Goal: Transaction & Acquisition: Purchase product/service

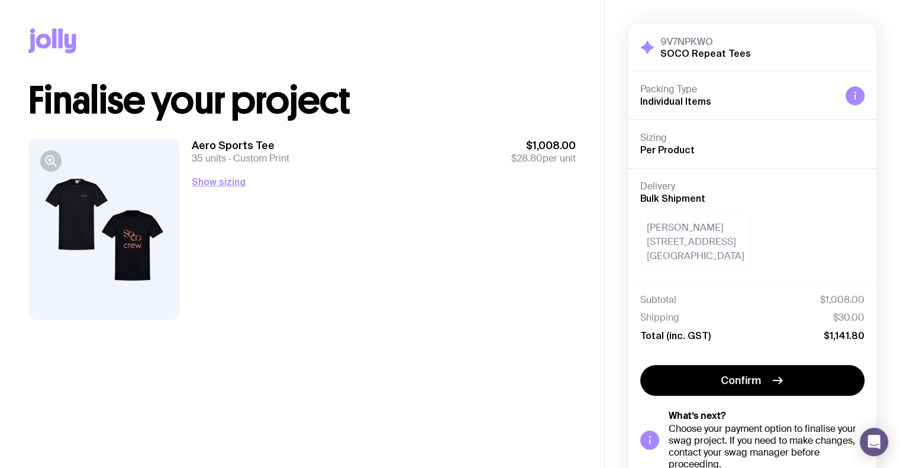
click at [182, 65] on div "Copy Link" at bounding box center [302, 41] width 548 height 82
click at [228, 187] on button "Show sizing" at bounding box center [219, 182] width 54 height 14
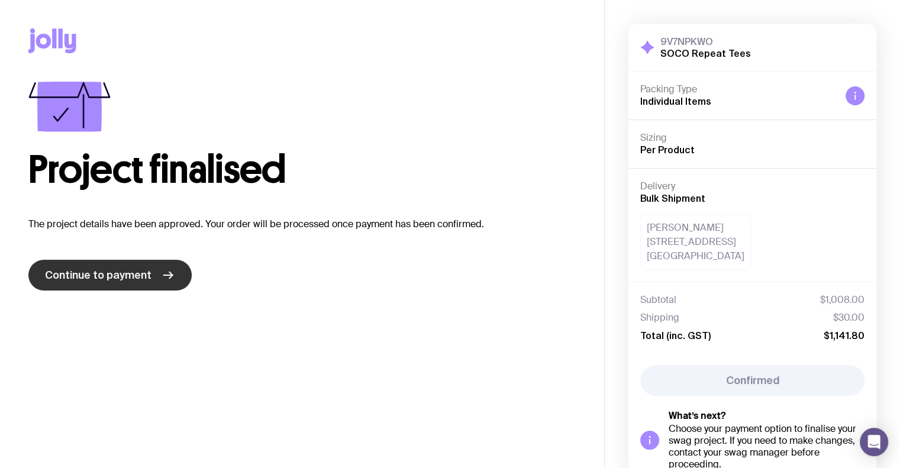
click at [156, 274] on link "Continue to payment" at bounding box center [109, 275] width 163 height 31
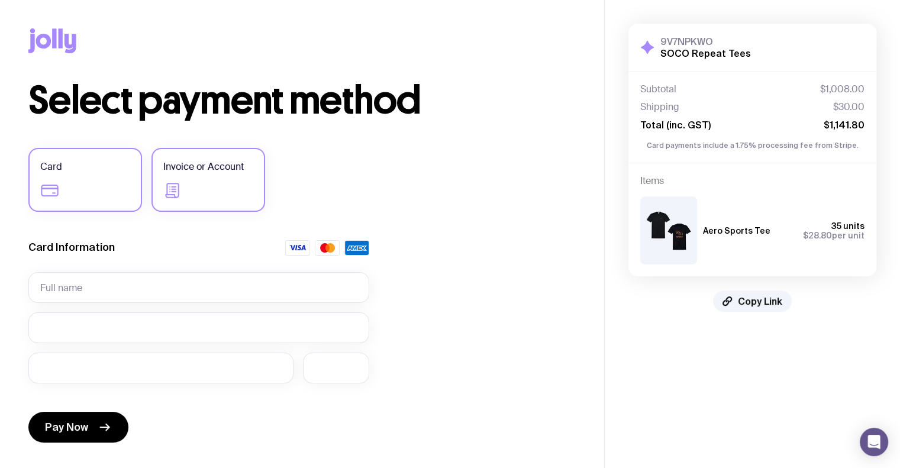
click at [214, 192] on label "Invoice or Account" at bounding box center [209, 180] width 114 height 64
click at [0, 0] on input "Invoice or Account" at bounding box center [0, 0] width 0 height 0
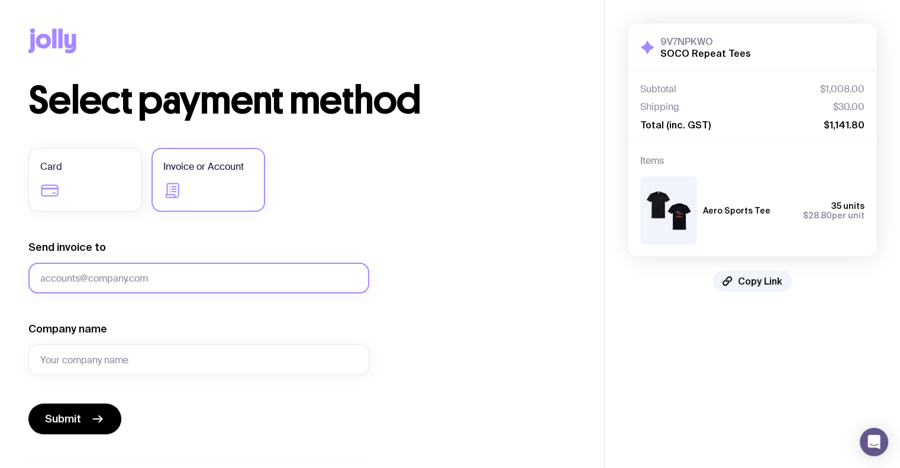
click at [155, 280] on input "Send invoice to" at bounding box center [198, 278] width 341 height 31
paste input "[PERSON_NAME][EMAIL_ADDRESS][DOMAIN_NAME]"
type input "[PERSON_NAME][EMAIL_ADDRESS][DOMAIN_NAME]"
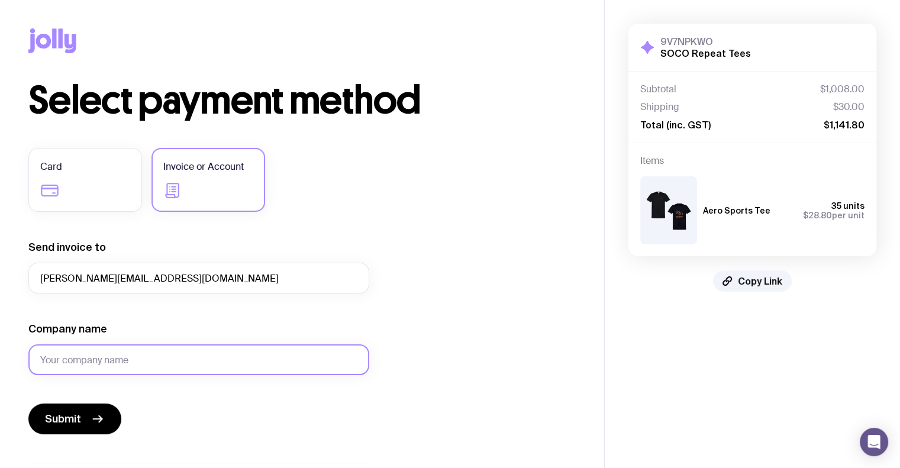
click at [101, 359] on input "Company name" at bounding box center [198, 360] width 341 height 31
type input "SOCO Event Hire"
click at [89, 421] on button "Submit" at bounding box center [74, 419] width 93 height 31
